Goal: Find specific page/section: Find specific page/section

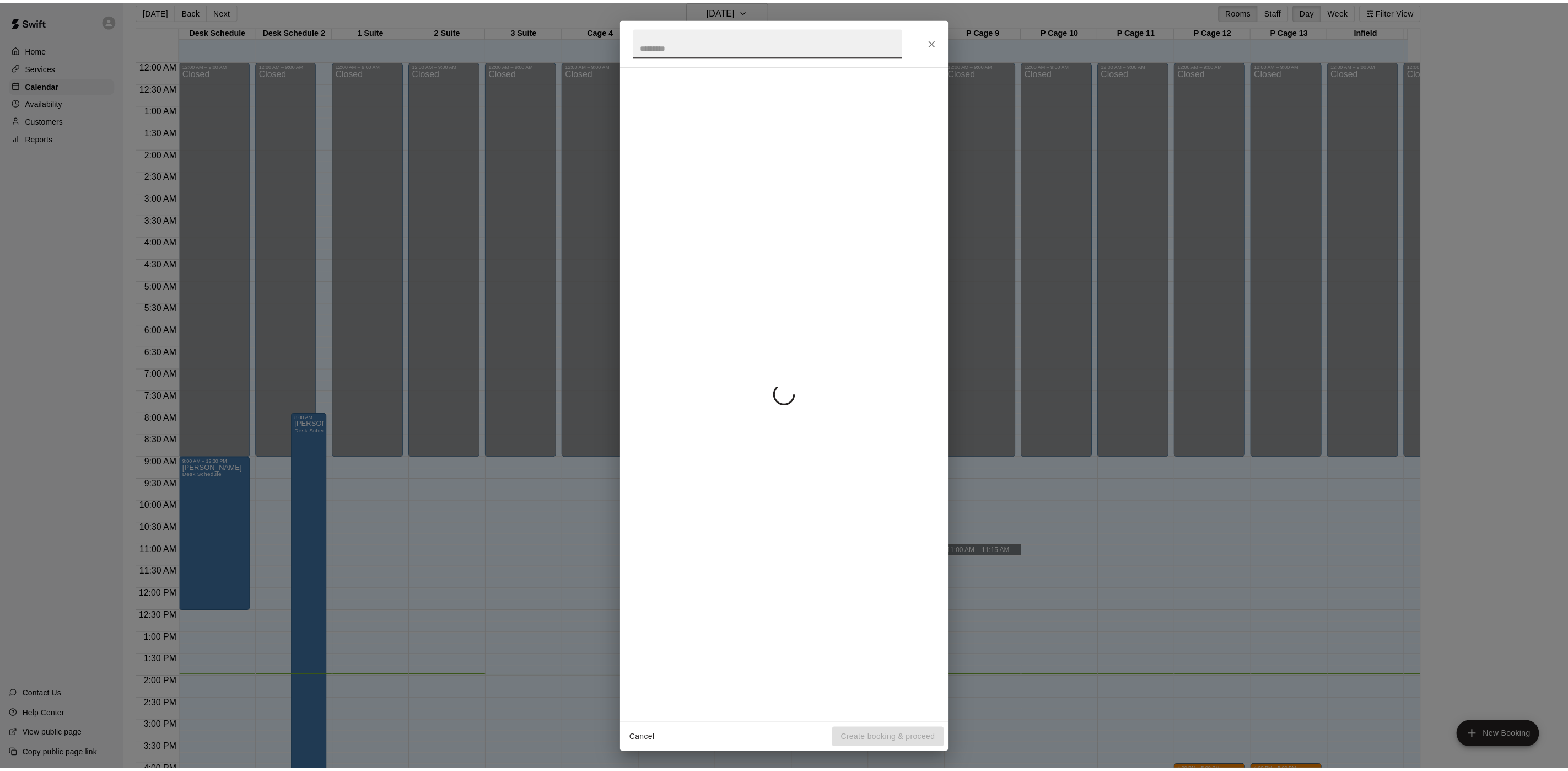
scroll to position [361, 0]
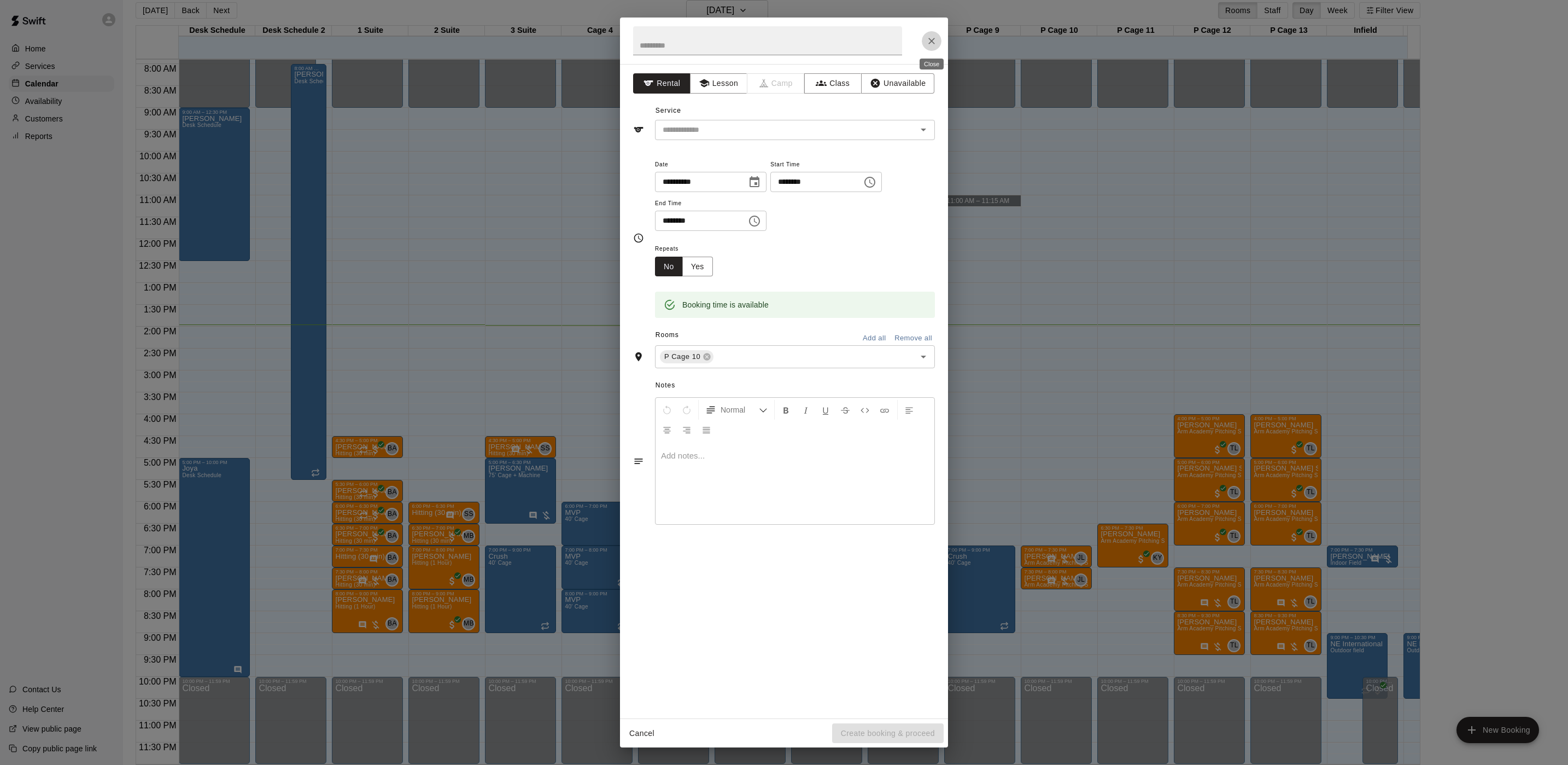
click at [928, 41] on icon "Close" at bounding box center [932, 41] width 11 height 11
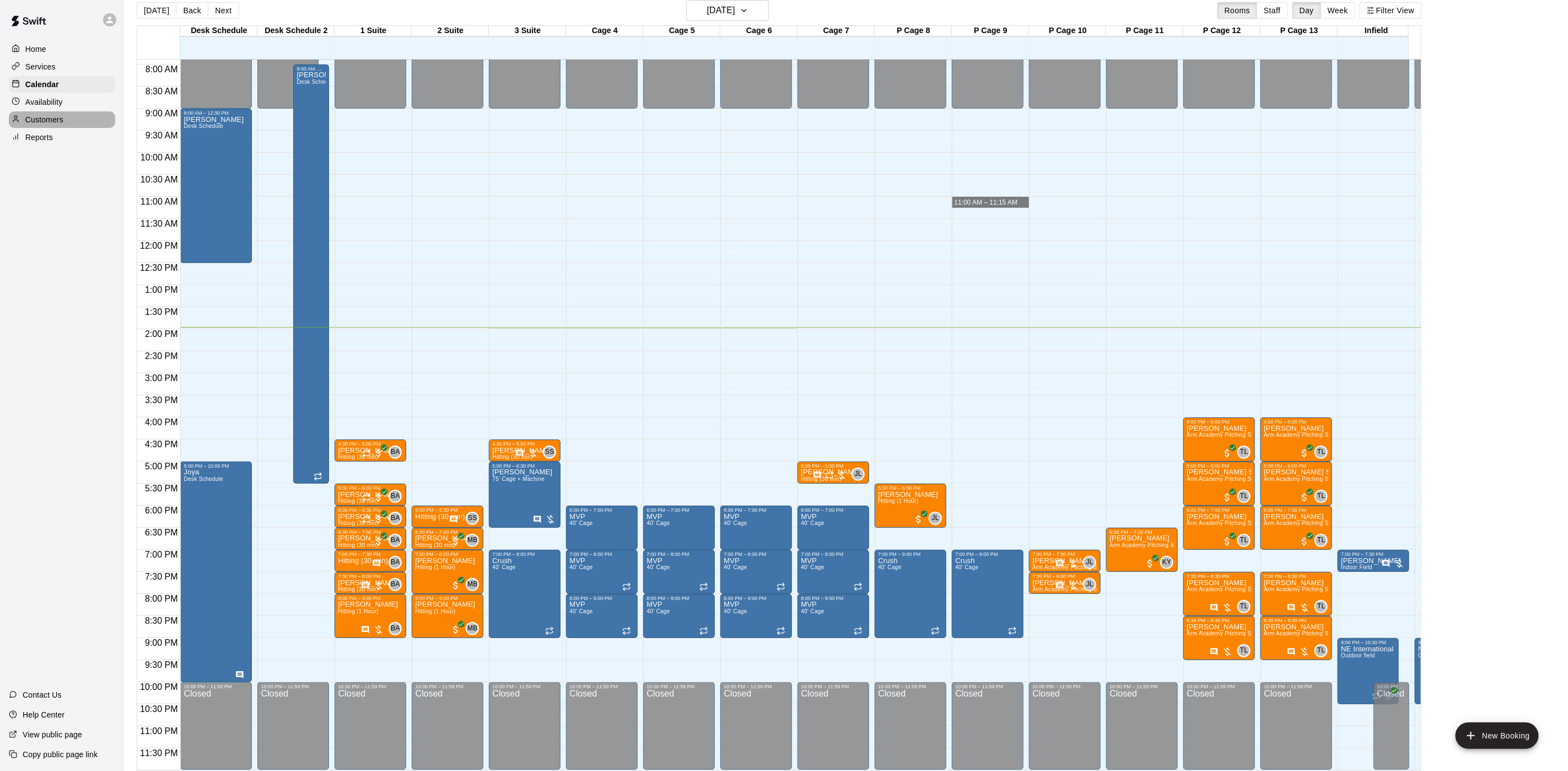
click at [72, 118] on div "Customers" at bounding box center [62, 119] width 106 height 17
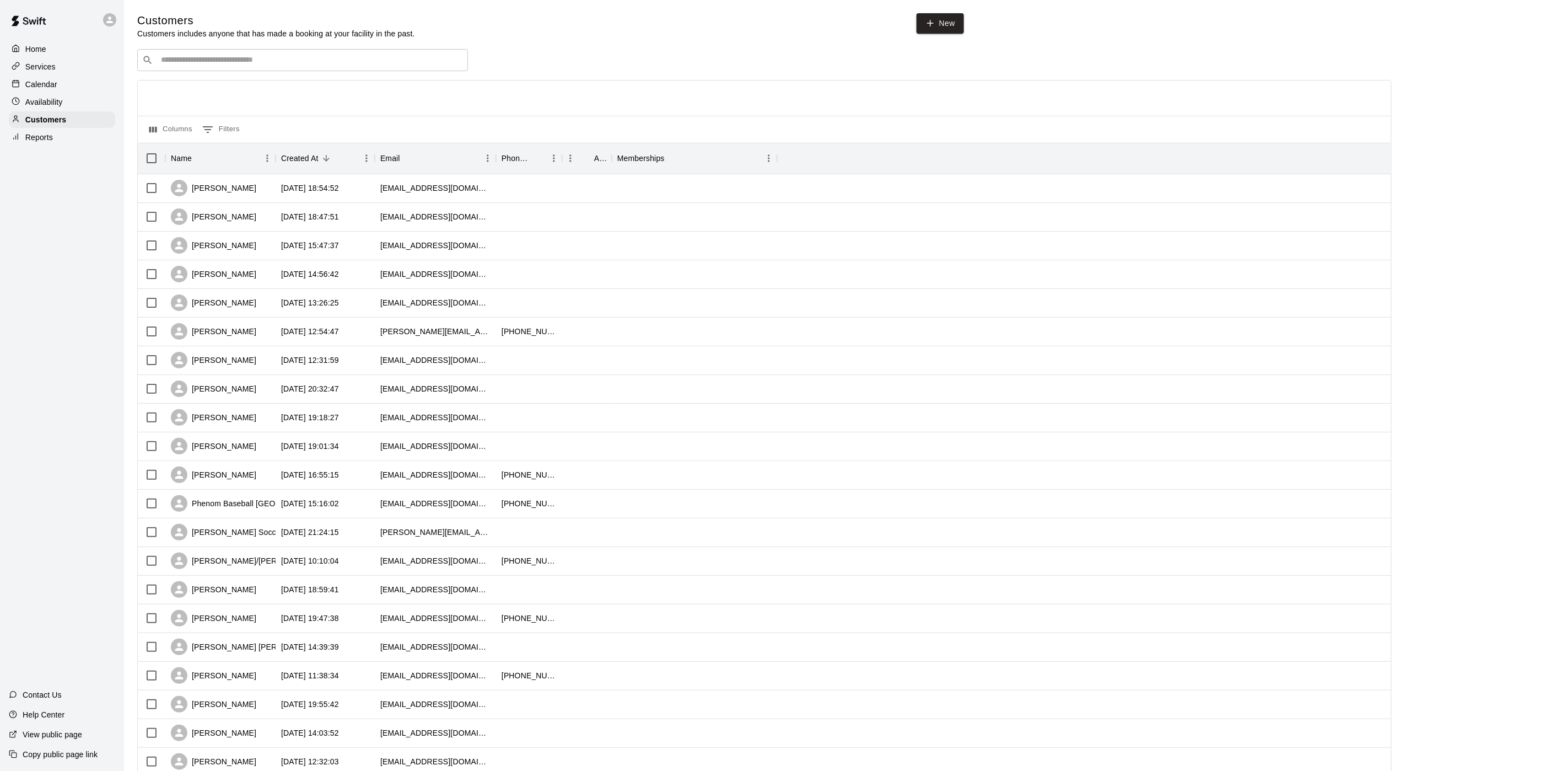
click at [154, 56] on div "​ ​" at bounding box center [303, 60] width 331 height 22
type input "**********"
click at [182, 90] on p "[PERSON_NAME]" at bounding box center [202, 85] width 67 height 12
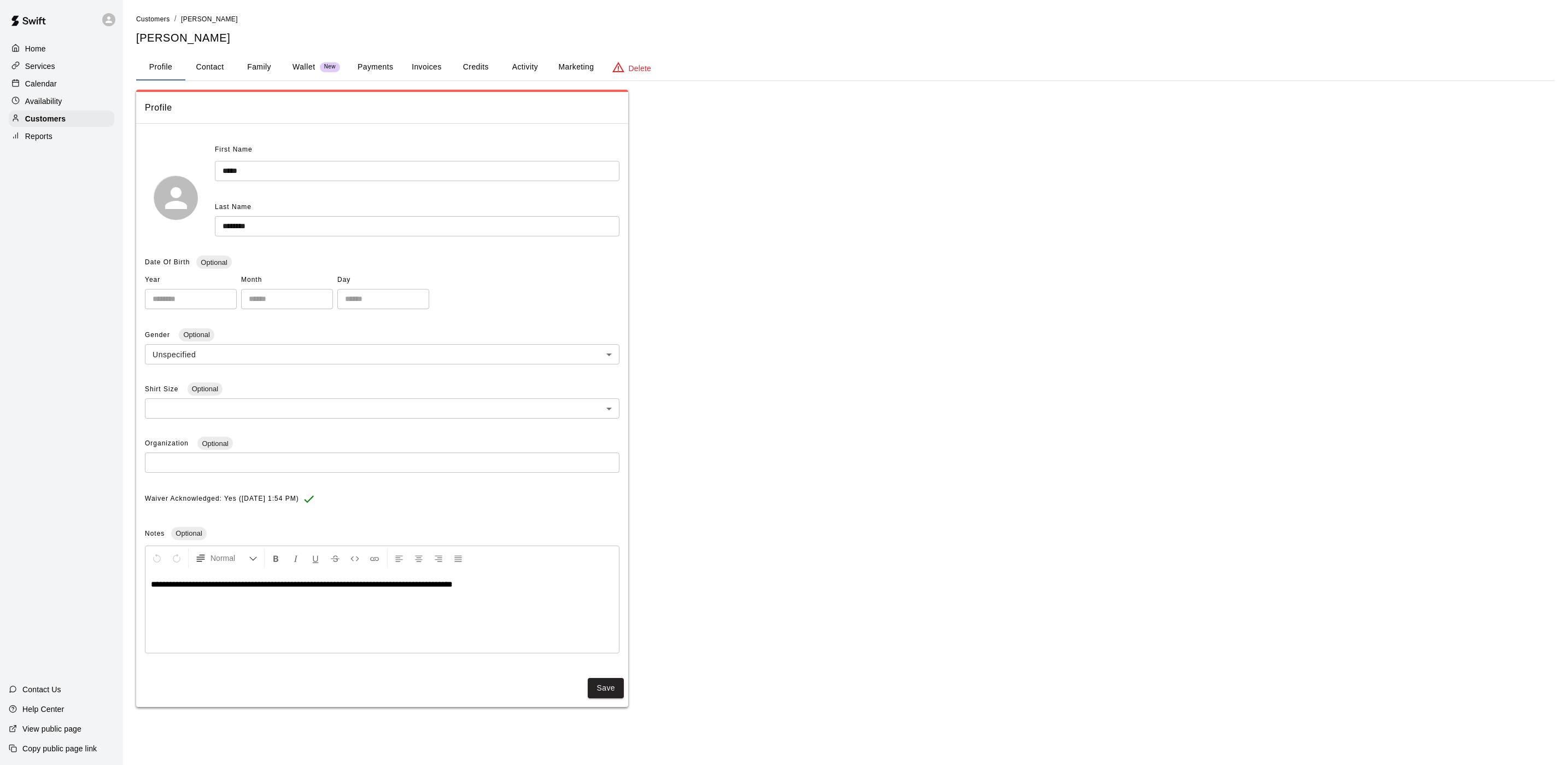
click at [379, 73] on button "Payments" at bounding box center [375, 67] width 53 height 27
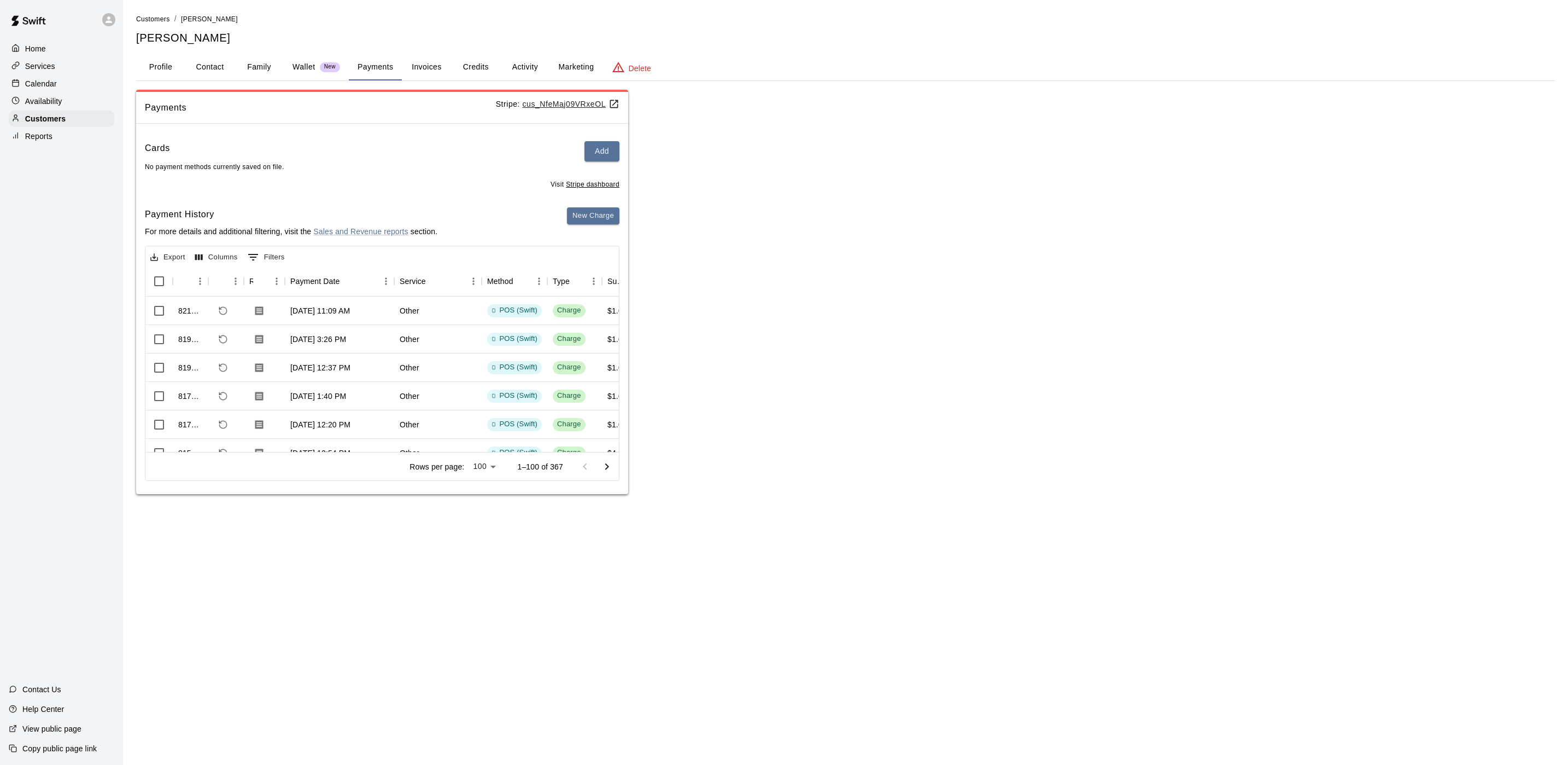
click at [71, 90] on div "Calendar" at bounding box center [61, 83] width 106 height 17
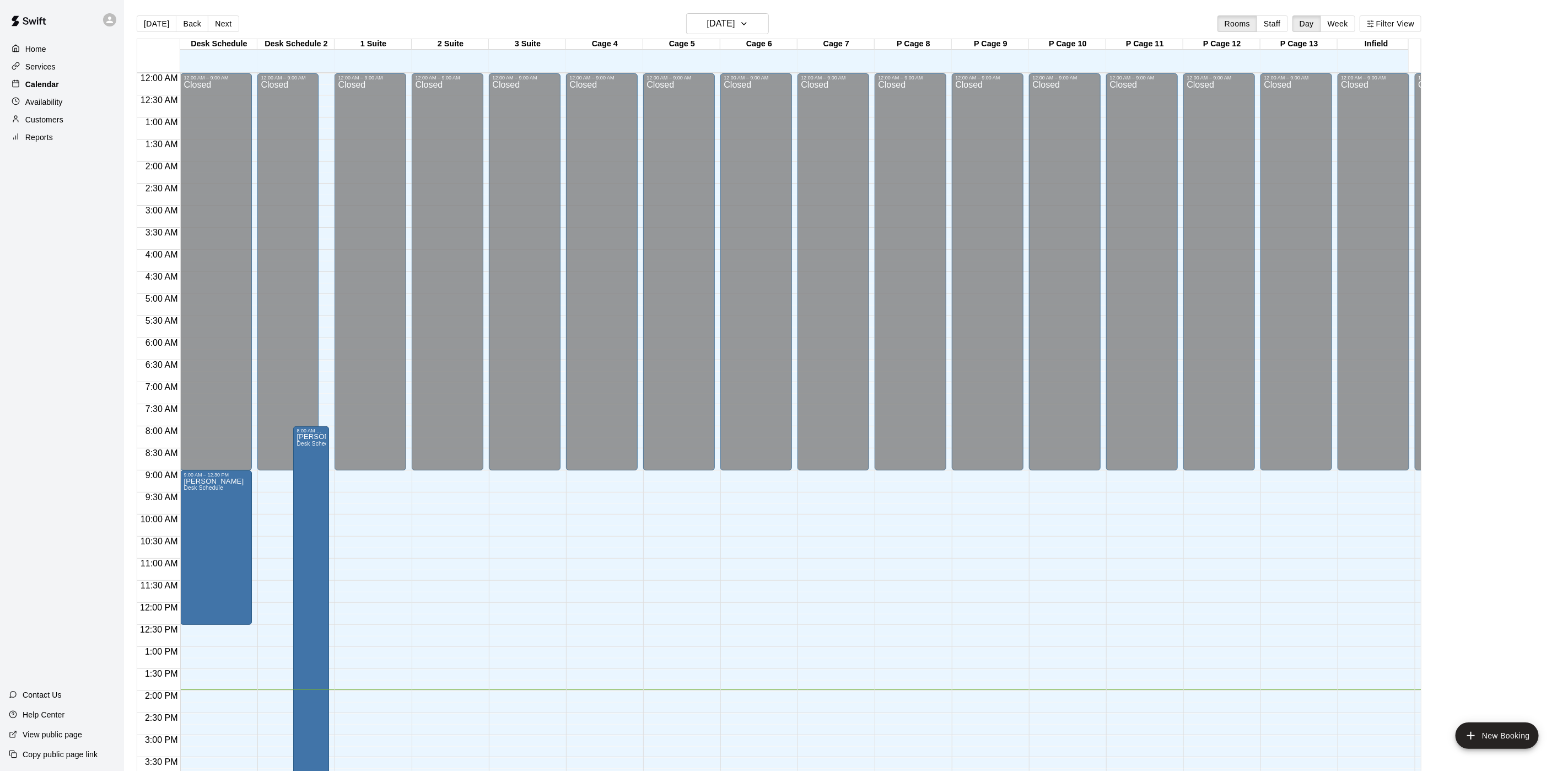
scroll to position [316, 0]
